Goal: Task Accomplishment & Management: Manage account settings

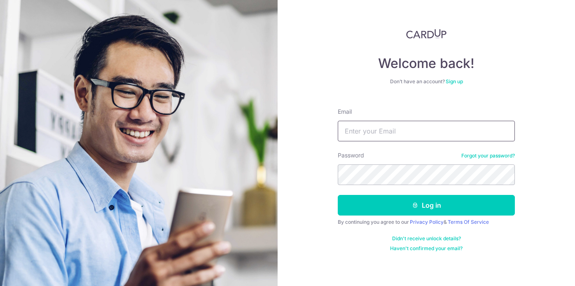
click at [381, 126] on input "Email" at bounding box center [426, 131] width 177 height 21
type input "[PERSON_NAME][EMAIL_ADDRESS][DOMAIN_NAME]"
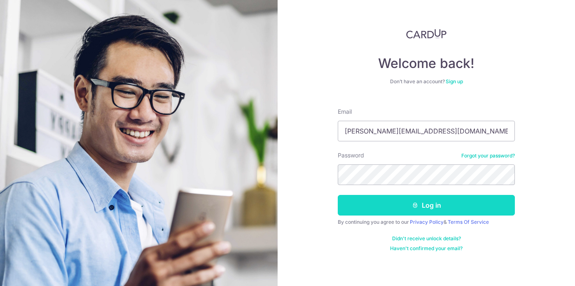
click at [399, 209] on button "Log in" at bounding box center [426, 205] width 177 height 21
